Goal: Task Accomplishment & Management: Use online tool/utility

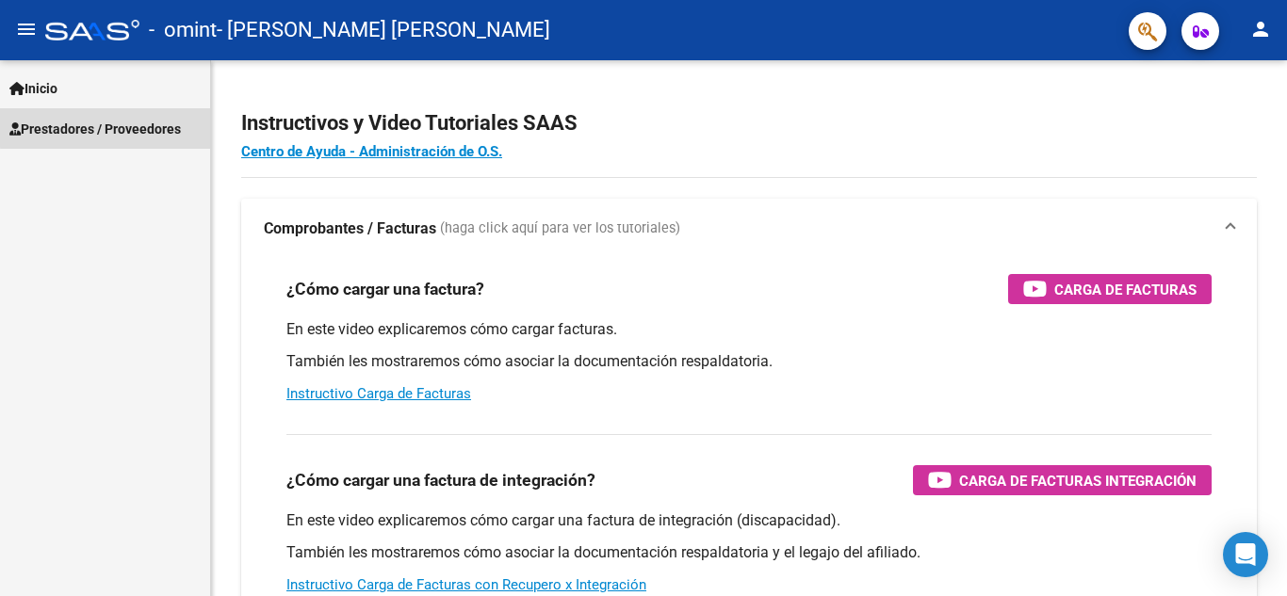
click at [139, 125] on span "Prestadores / Proveedores" at bounding box center [94, 129] width 171 height 21
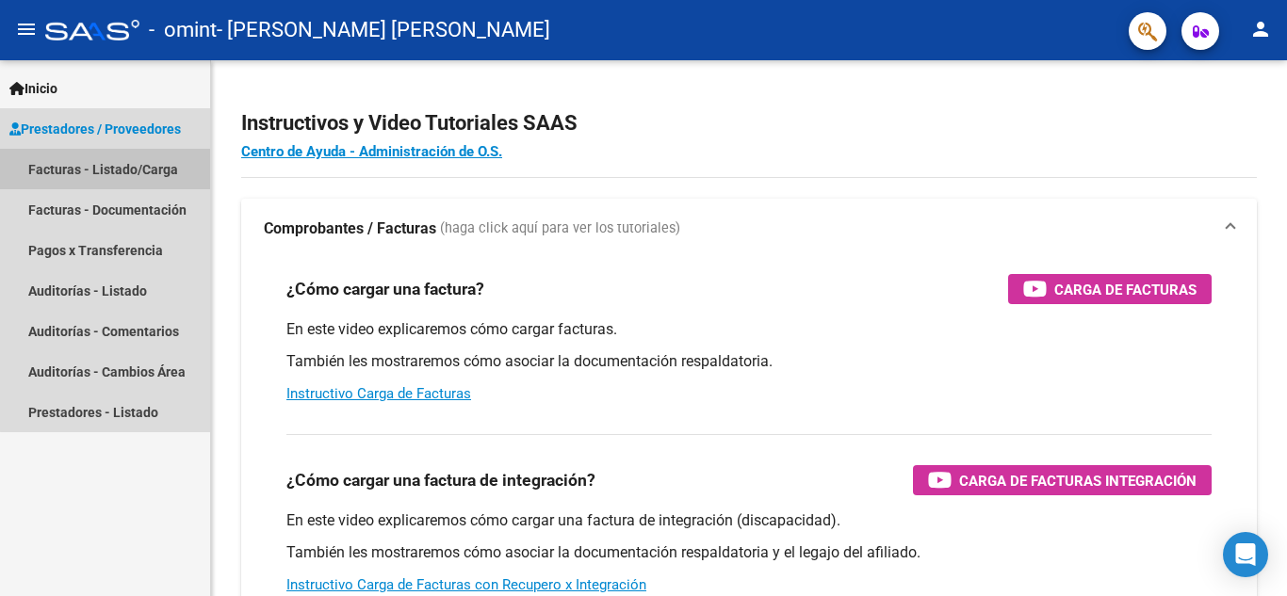
click at [124, 165] on link "Facturas - Listado/Carga" at bounding box center [105, 169] width 210 height 40
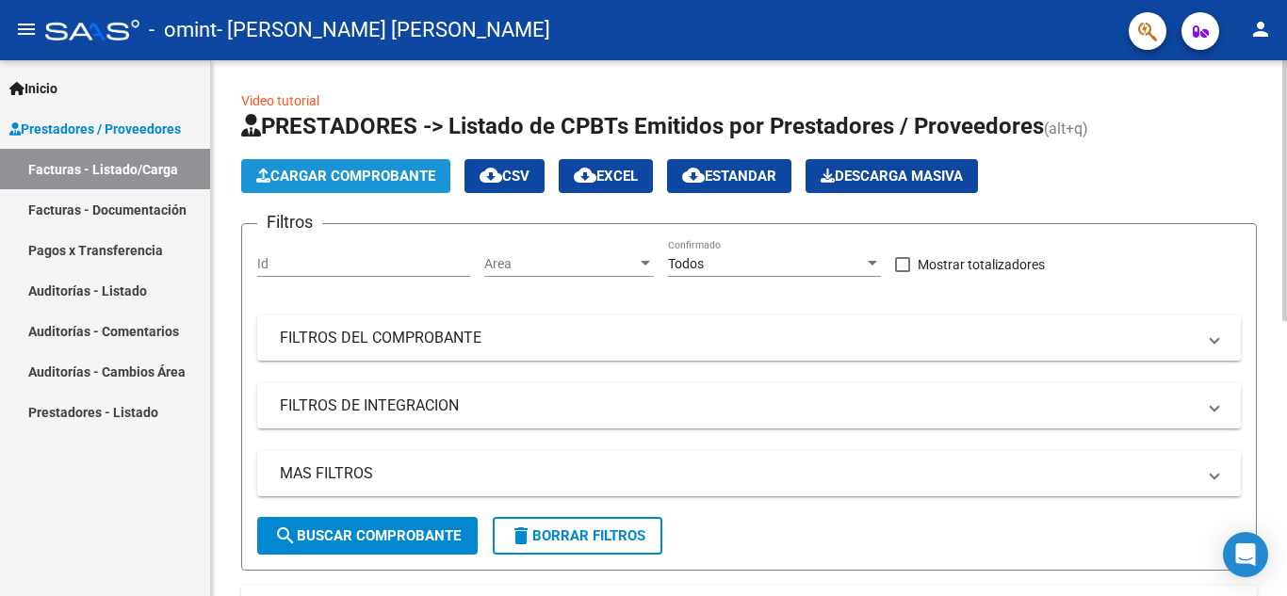
click at [377, 173] on span "Cargar Comprobante" at bounding box center [345, 176] width 179 height 17
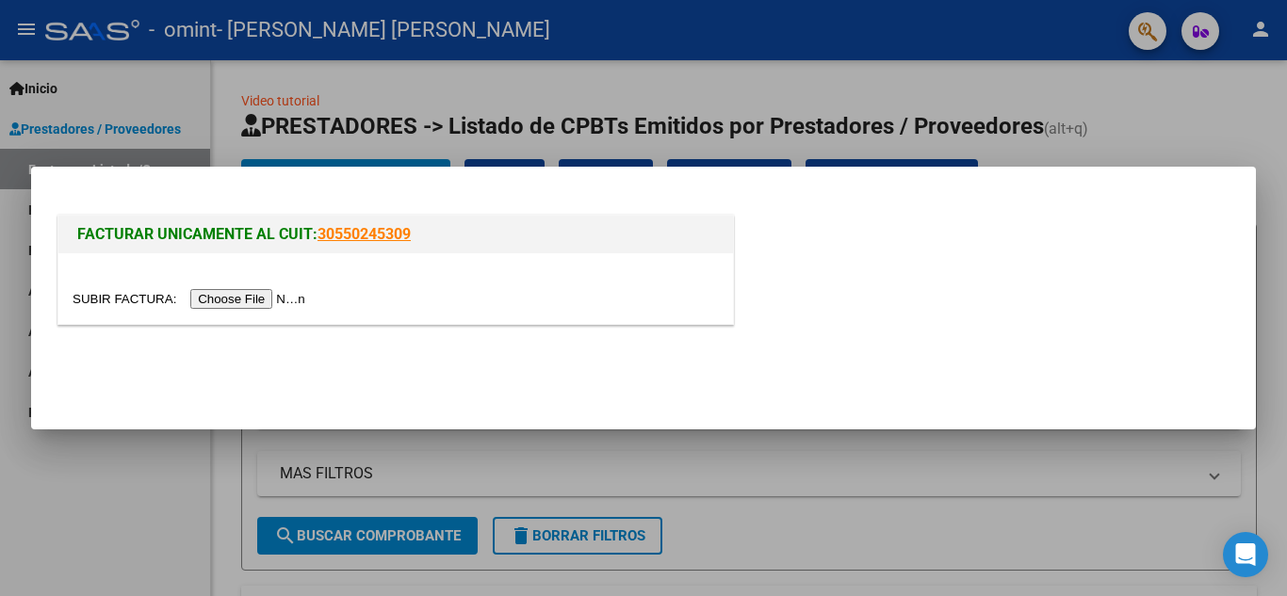
click at [521, 84] on div at bounding box center [643, 298] width 1287 height 596
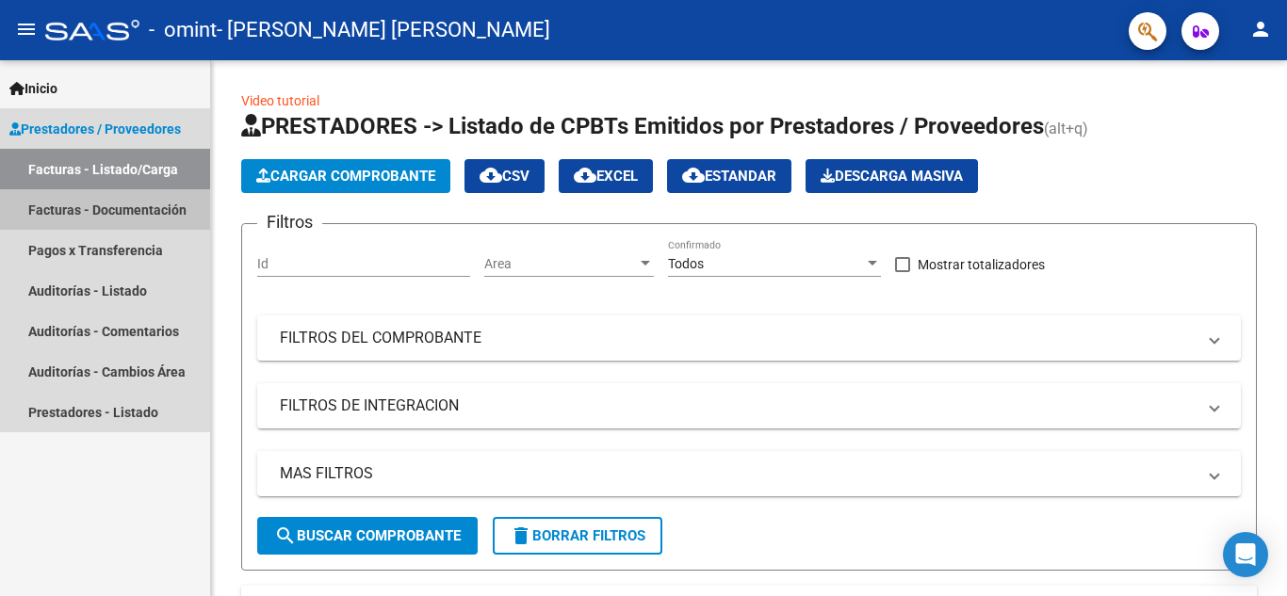
click at [92, 203] on link "Facturas - Documentación" at bounding box center [105, 209] width 210 height 40
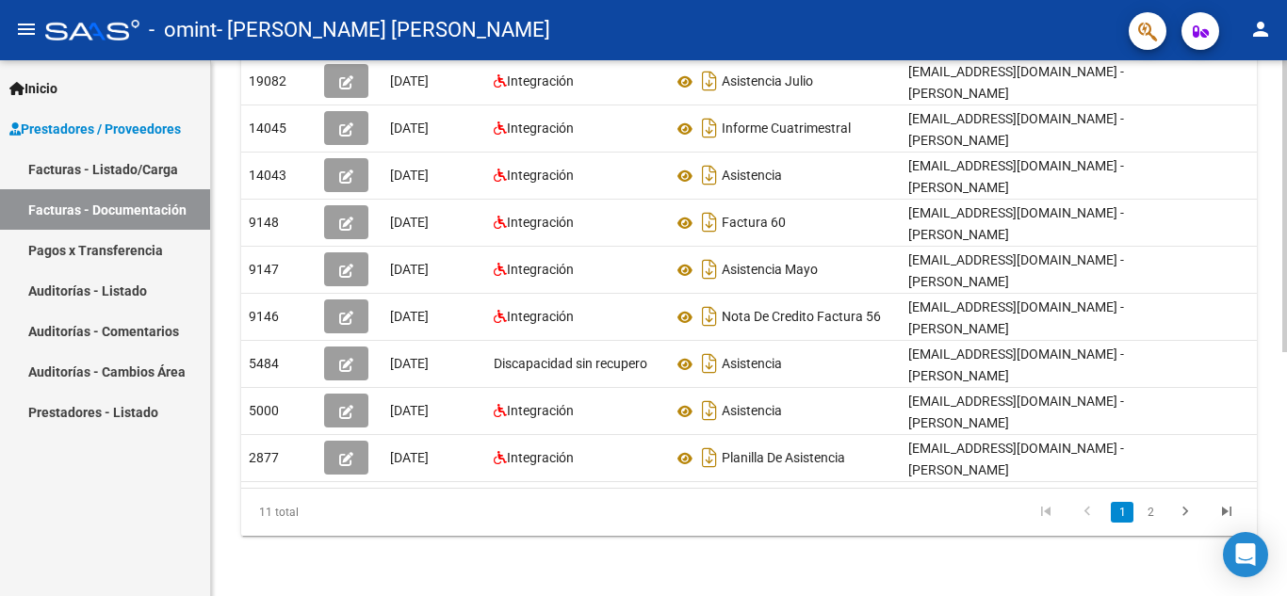
scroll to position [124, 0]
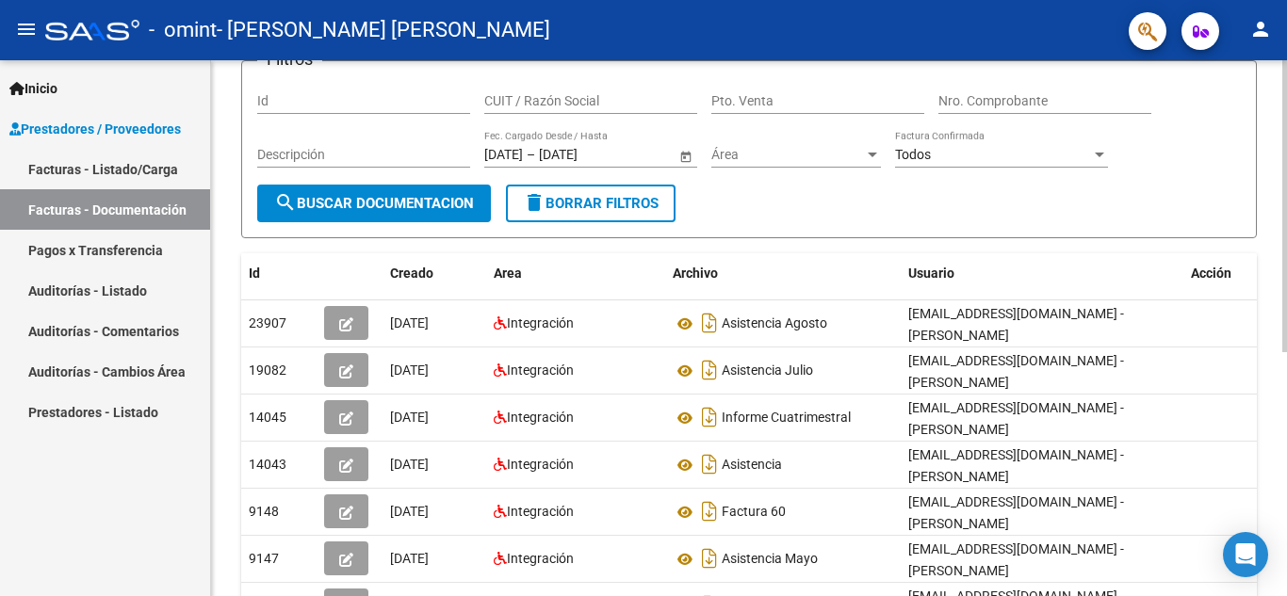
click at [1286, 328] on div at bounding box center [1284, 286] width 5 height 292
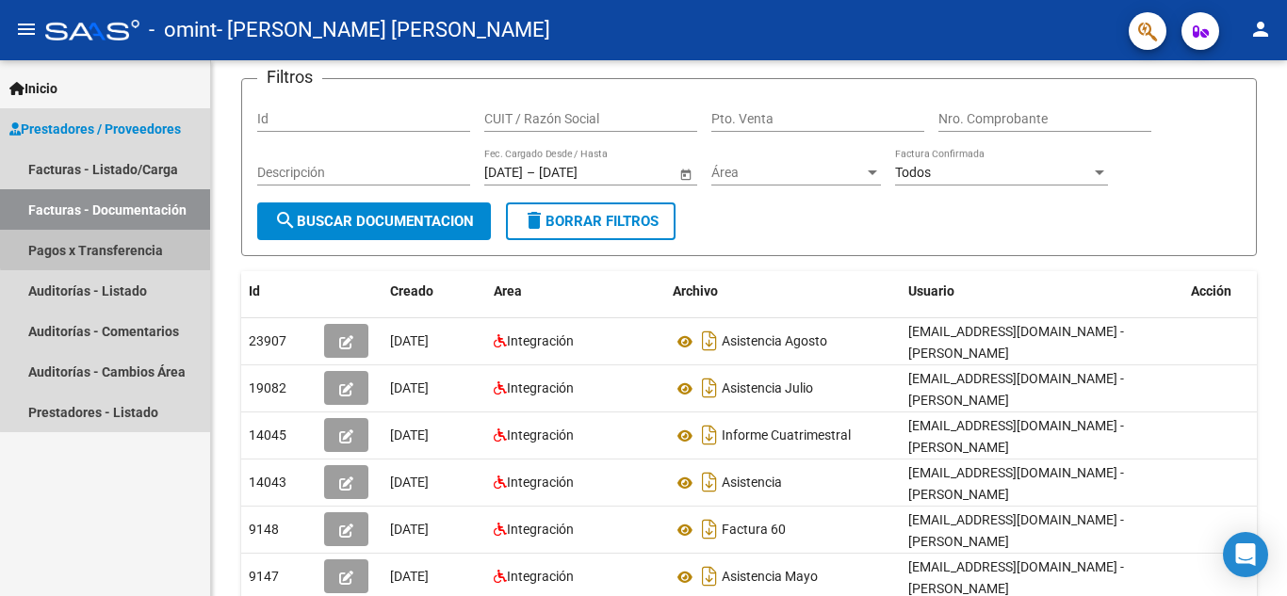
click at [124, 247] on link "Pagos x Transferencia" at bounding box center [105, 250] width 210 height 40
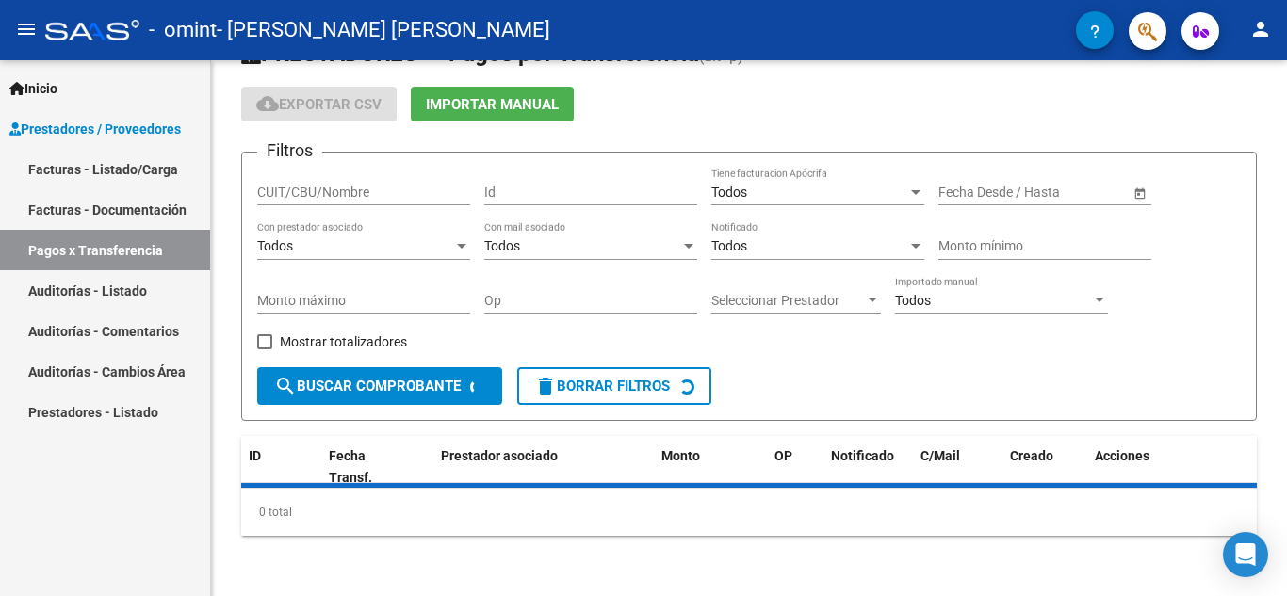
scroll to position [94, 0]
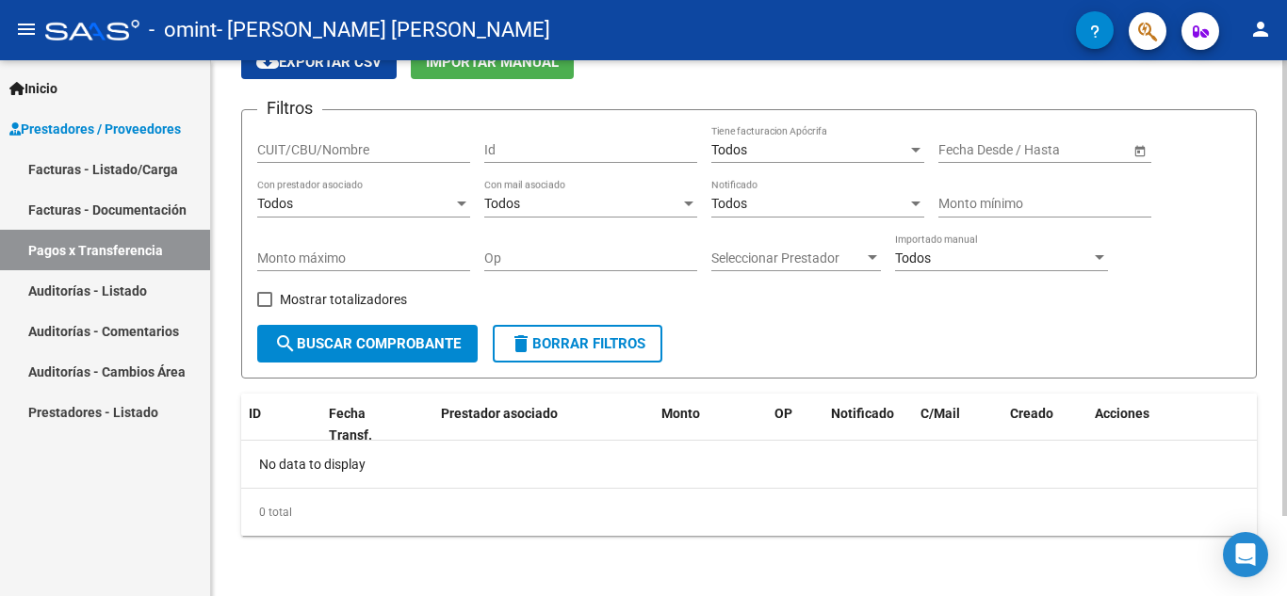
click at [1257, 359] on div "PRESTADORES -> Pagos por Transferencia (alt+p) cloud_download Exportar CSV Impo…" at bounding box center [751, 281] width 1080 height 630
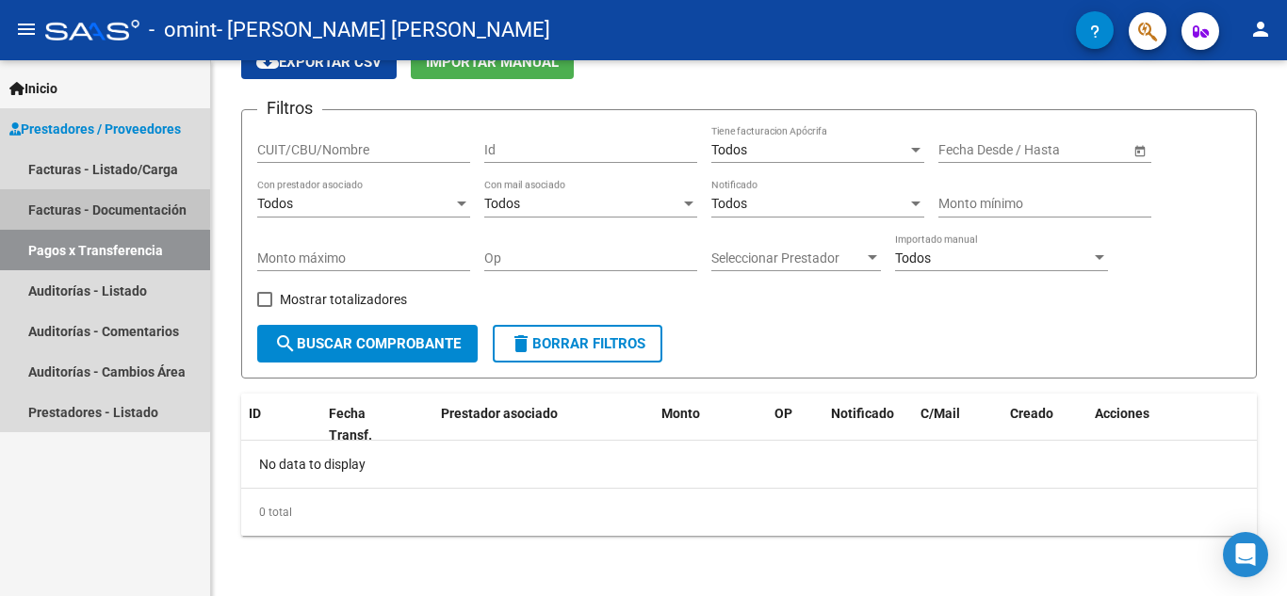
click at [87, 206] on link "Facturas - Documentación" at bounding box center [105, 209] width 210 height 40
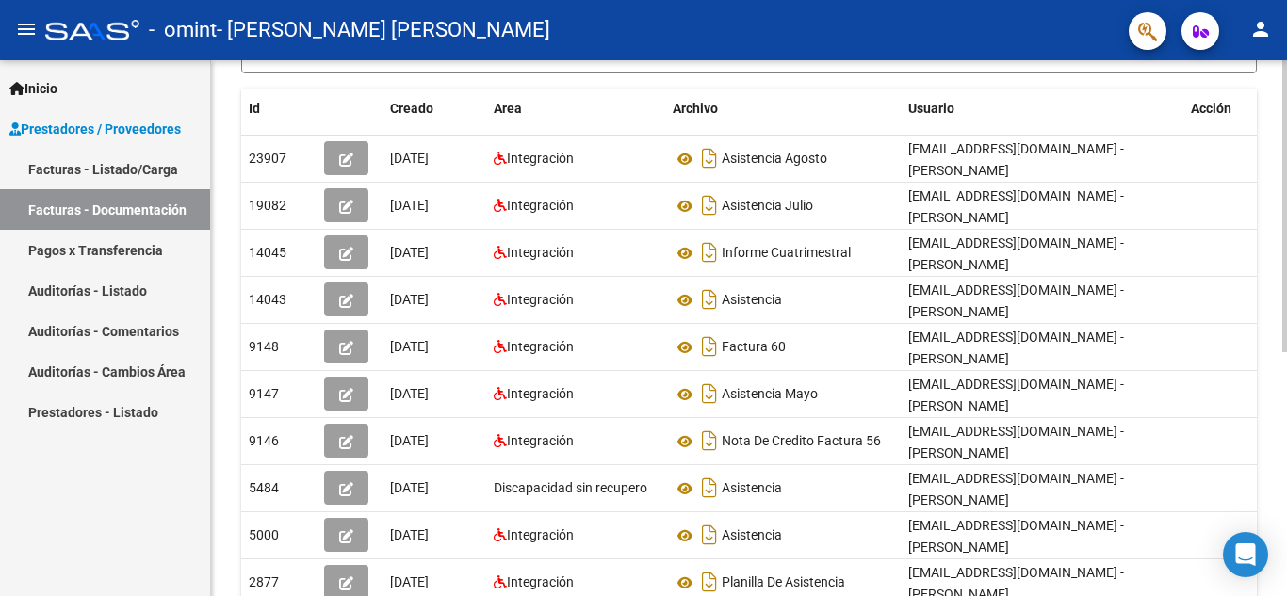
scroll to position [446, 0]
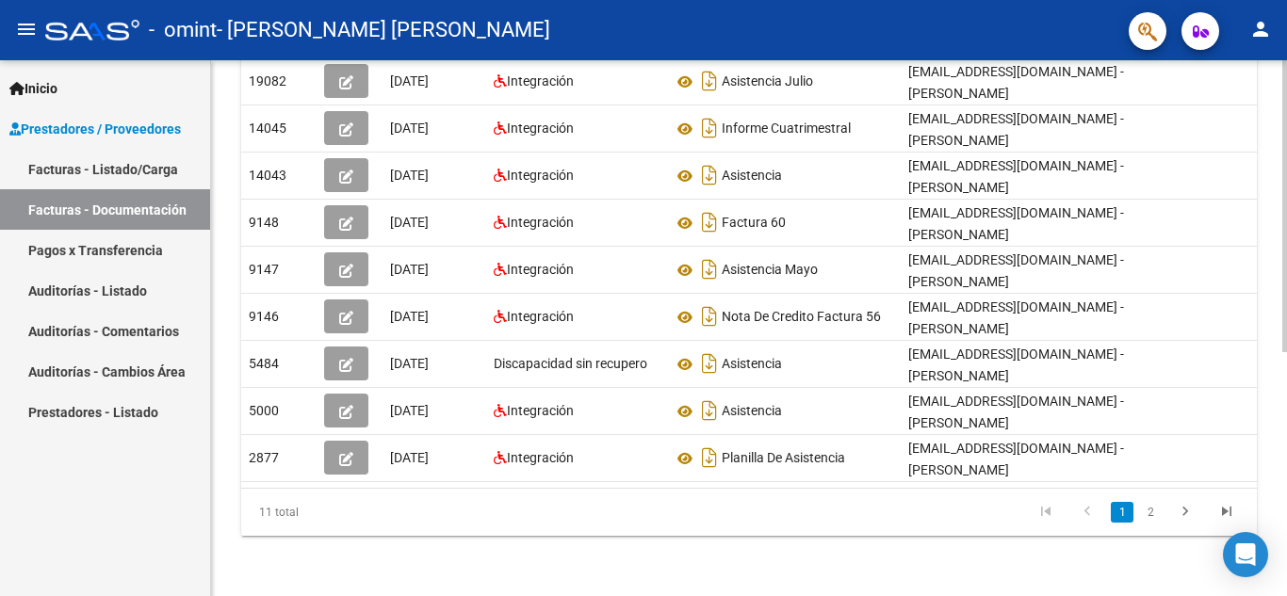
click at [1269, 518] on div "PRESTADORES -> Comprobantes - Documentación Respaldatoria cloud_download Export…" at bounding box center [751, 112] width 1080 height 967
click at [1184, 516] on icon "go to next page" at bounding box center [1185, 514] width 24 height 23
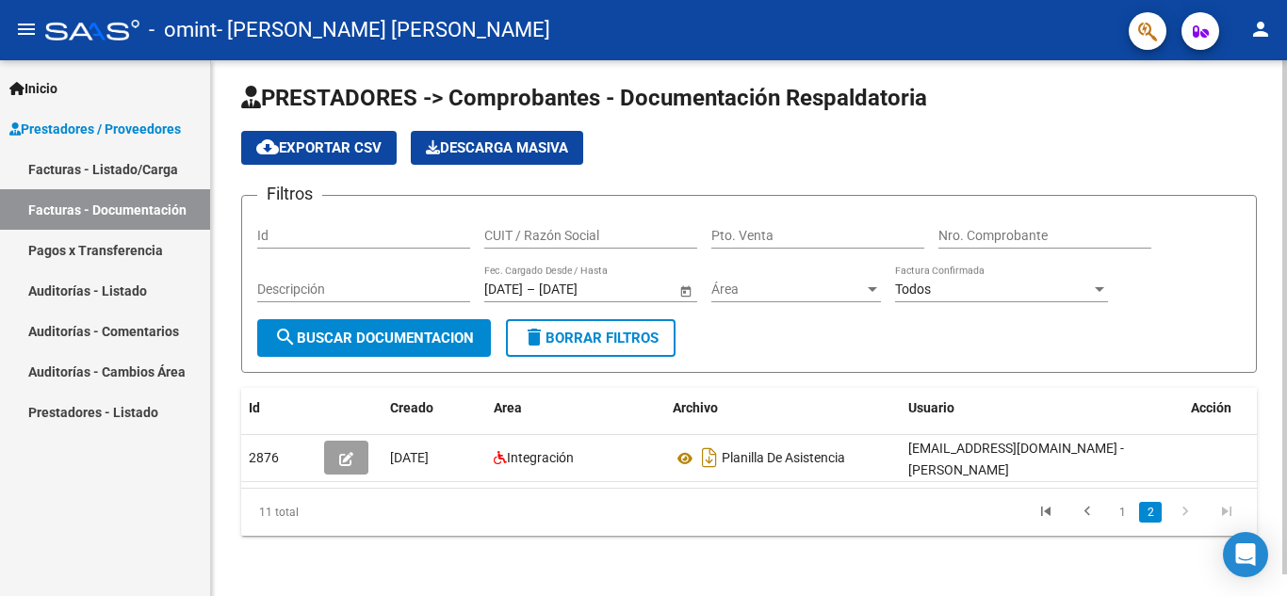
scroll to position [23, 0]
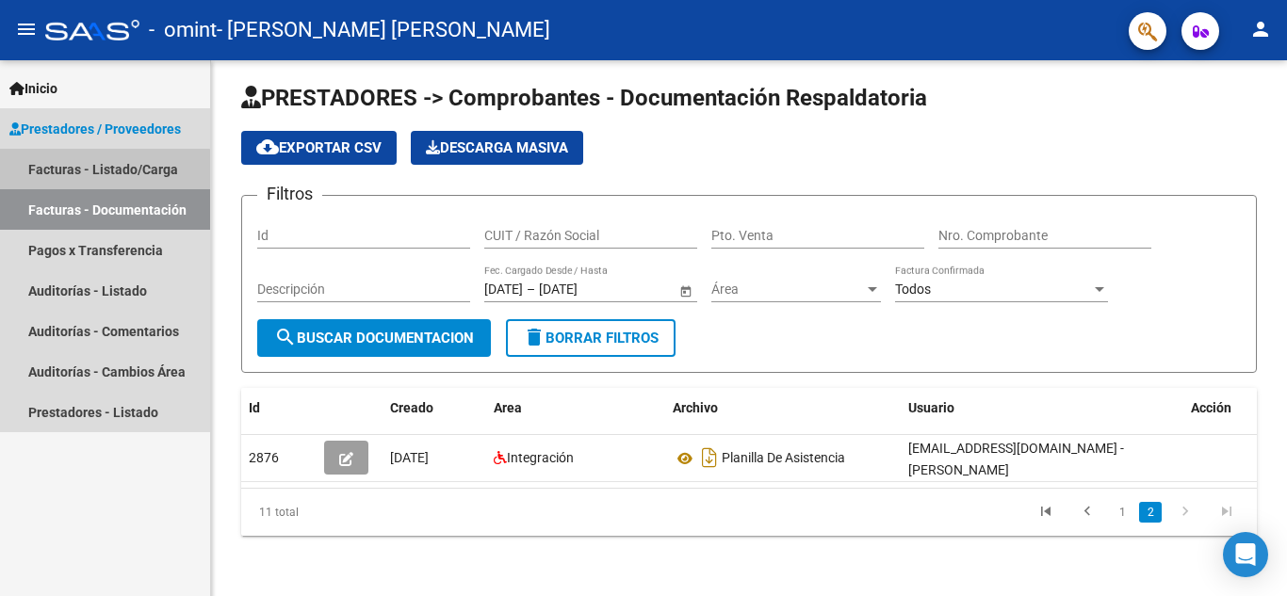
click at [53, 180] on link "Facturas - Listado/Carga" at bounding box center [105, 169] width 210 height 40
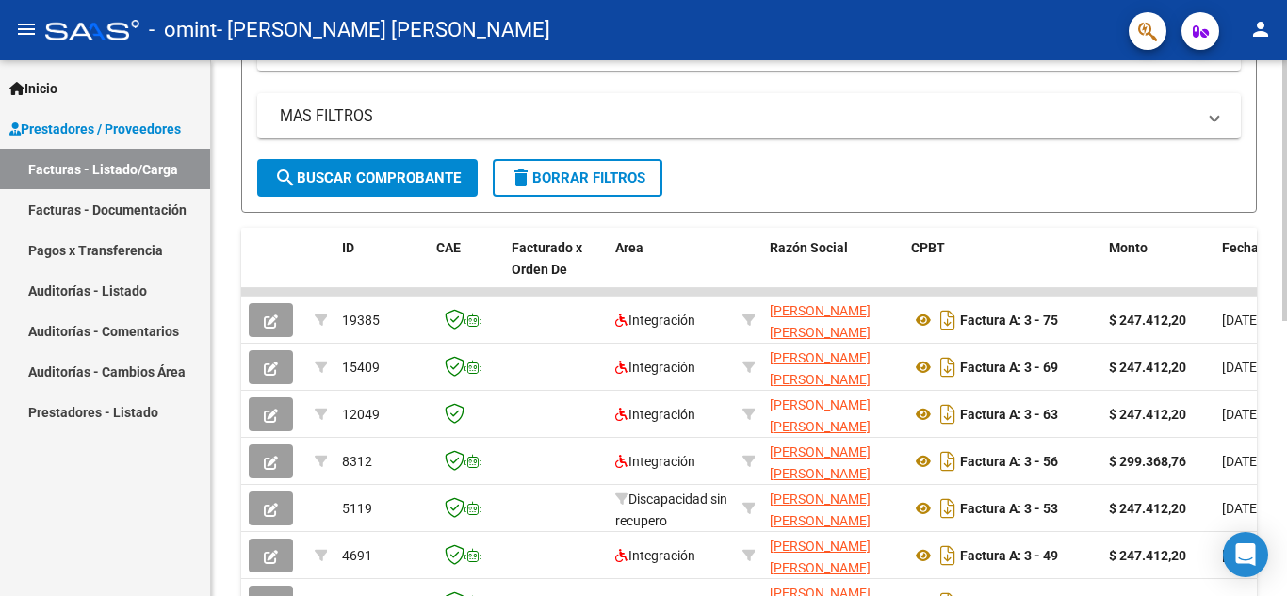
scroll to position [364, 0]
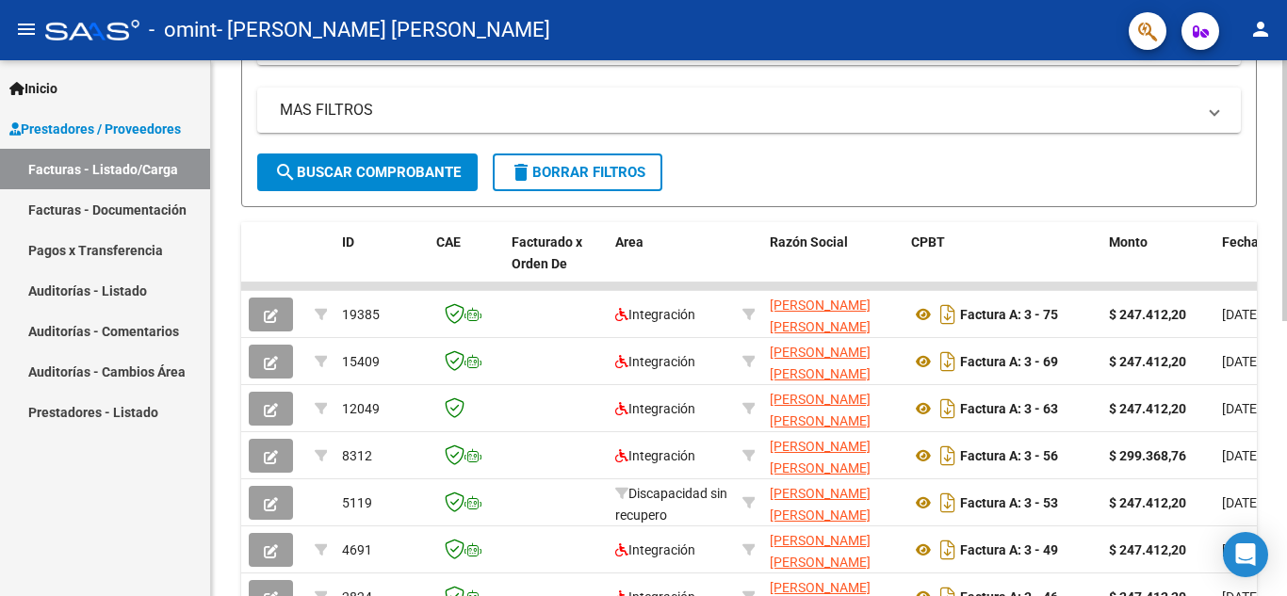
click at [1286, 352] on div at bounding box center [1284, 372] width 5 height 261
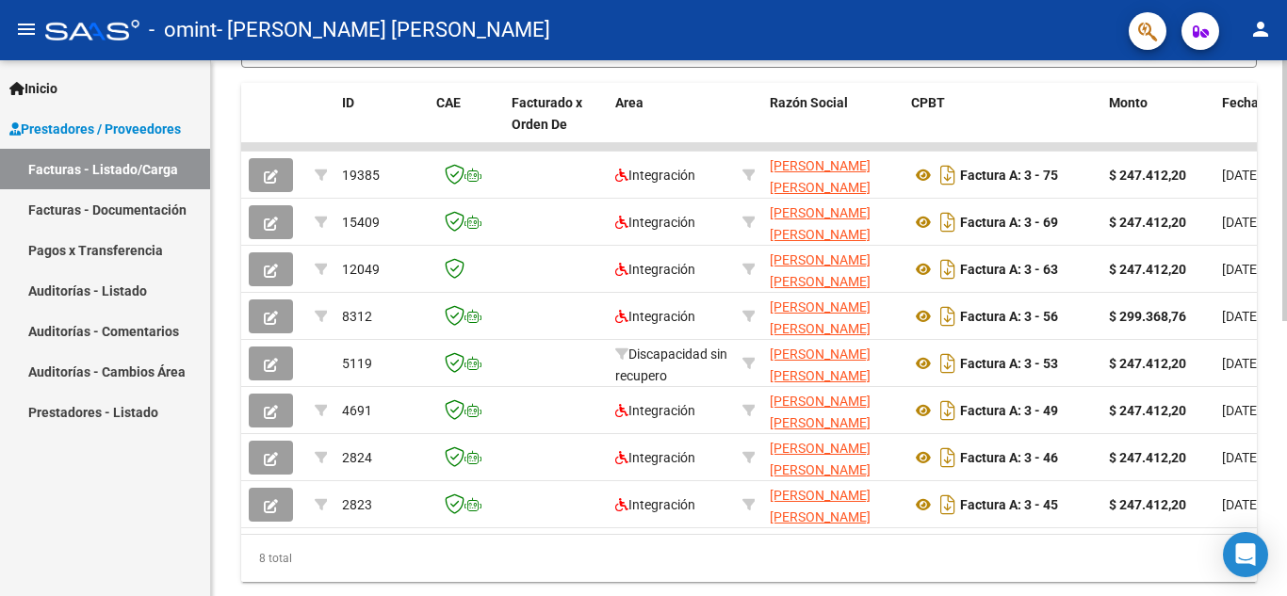
scroll to position [564, 0]
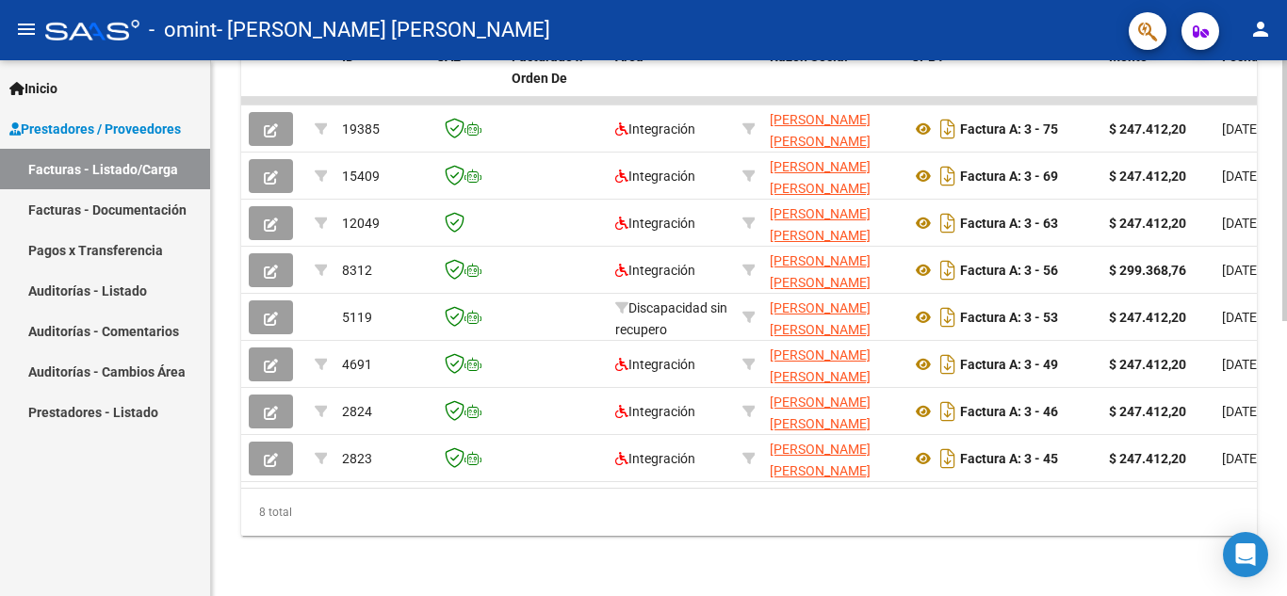
click at [1273, 464] on div "Video tutorial PRESTADORES -> Listado de CPBTs Emitidos por Prestadores / Prove…" at bounding box center [751, 53] width 1080 height 1085
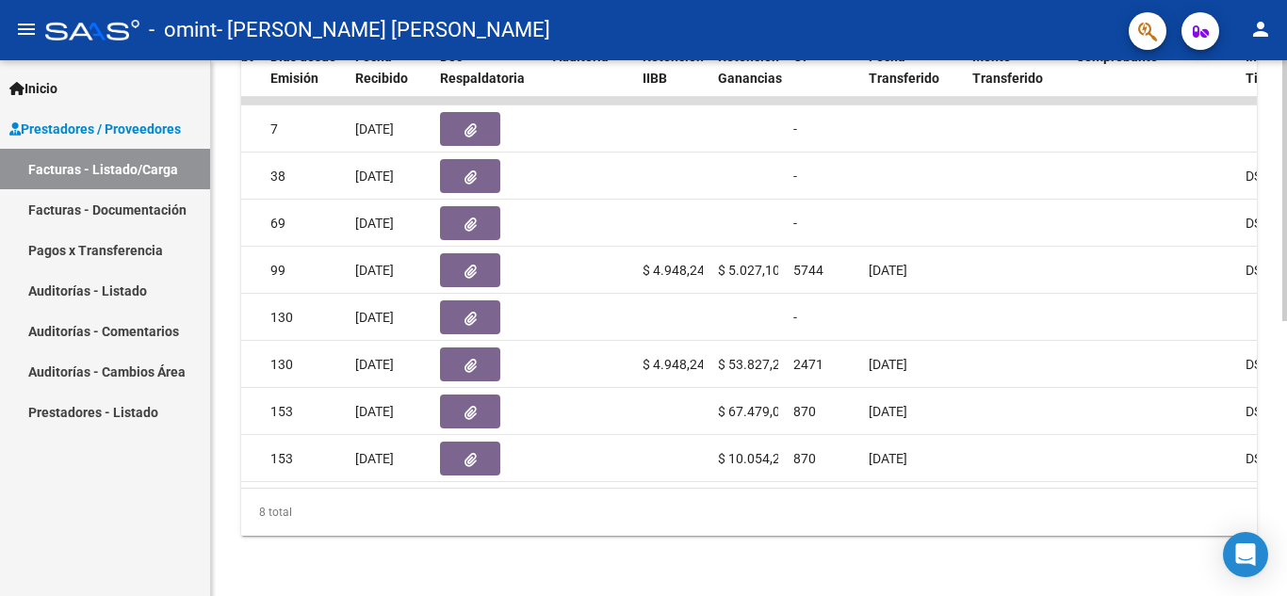
scroll to position [549, 0]
click at [1286, 400] on div at bounding box center [1284, 465] width 5 height 261
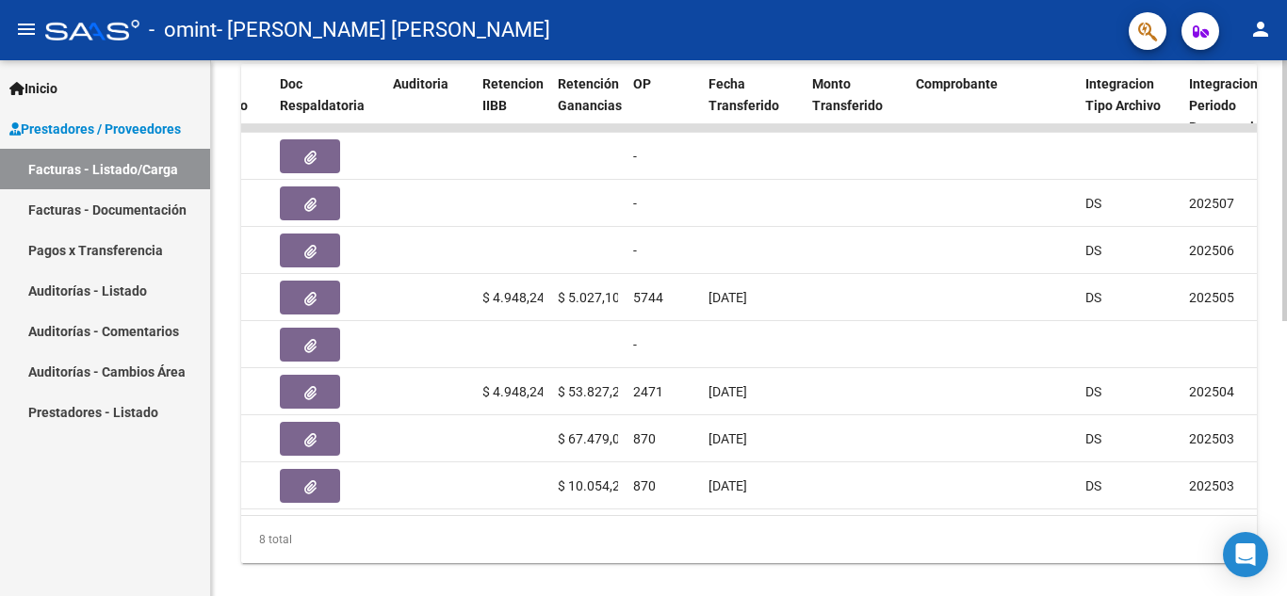
scroll to position [516, 0]
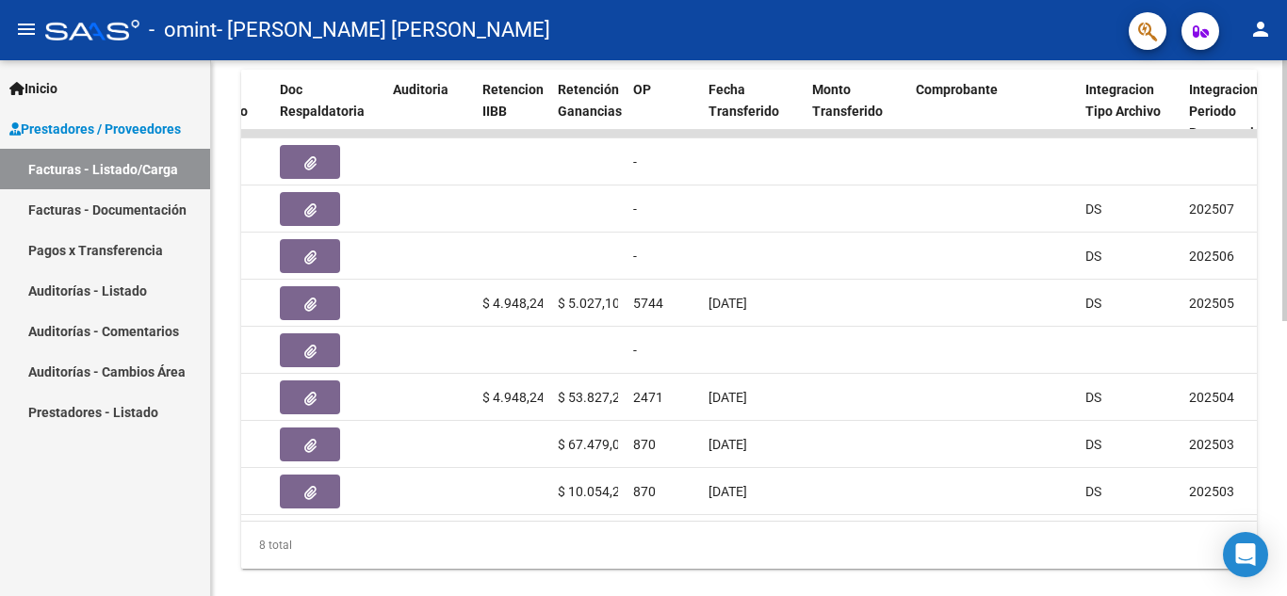
click at [1286, 385] on div at bounding box center [1284, 448] width 5 height 261
